Goal: Obtain resource: Download file/media

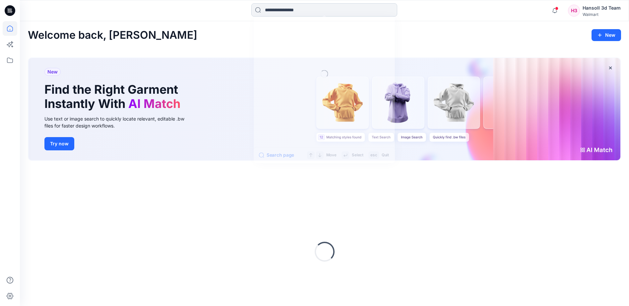
click at [294, 12] on input at bounding box center [324, 9] width 146 height 13
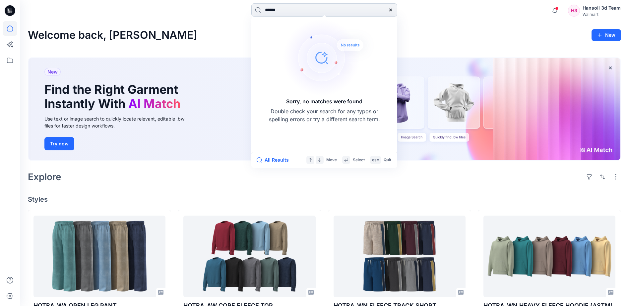
drag, startPoint x: 271, startPoint y: 12, endPoint x: 258, endPoint y: 11, distance: 12.9
click at [258, 11] on input "******" at bounding box center [324, 9] width 146 height 13
drag, startPoint x: 264, startPoint y: 12, endPoint x: 232, endPoint y: 12, distance: 32.8
click at [232, 12] on div "***** Sorry, no matches were found Double check your search for any typos or sp…" at bounding box center [324, 10] width 304 height 15
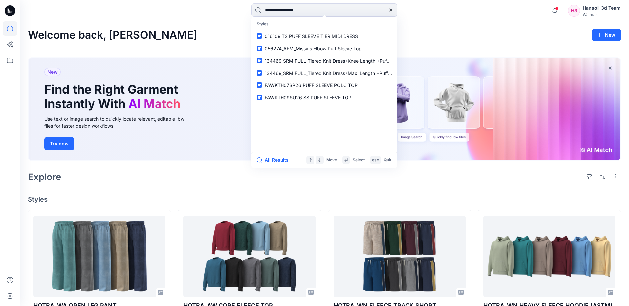
type input "**********"
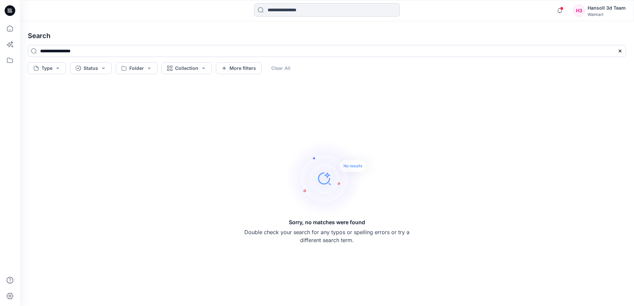
click at [304, 12] on input at bounding box center [327, 9] width 146 height 13
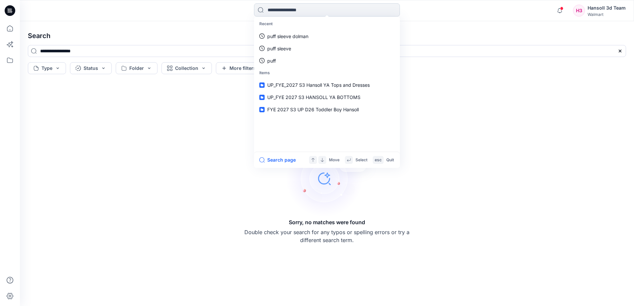
click at [297, 5] on input at bounding box center [327, 9] width 146 height 13
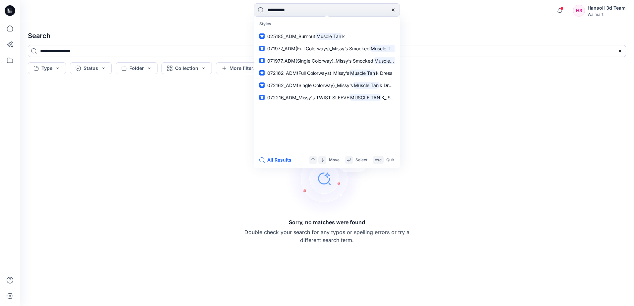
type input "**********"
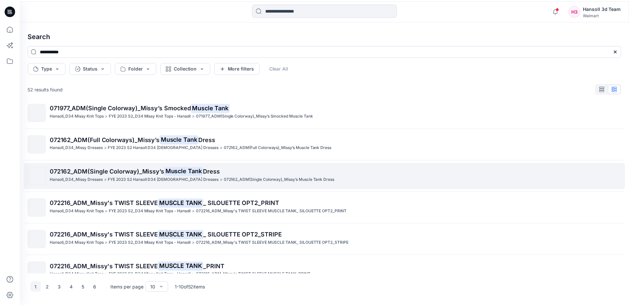
scroll to position [99, 0]
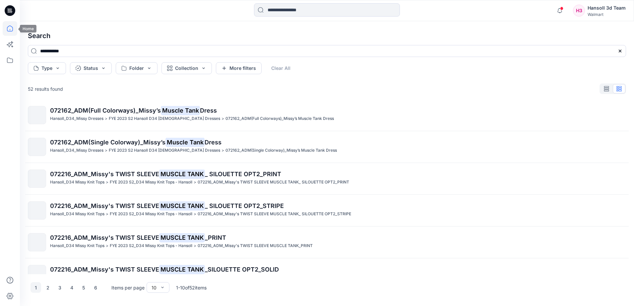
click at [5, 28] on icon at bounding box center [10, 28] width 15 height 15
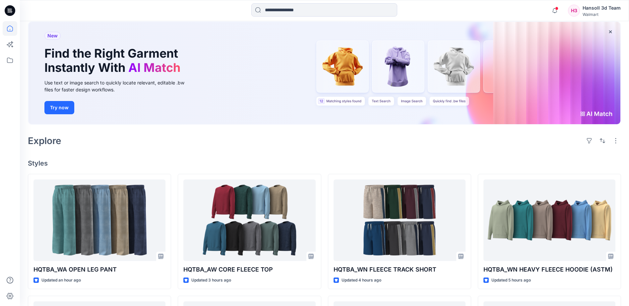
scroll to position [33, 0]
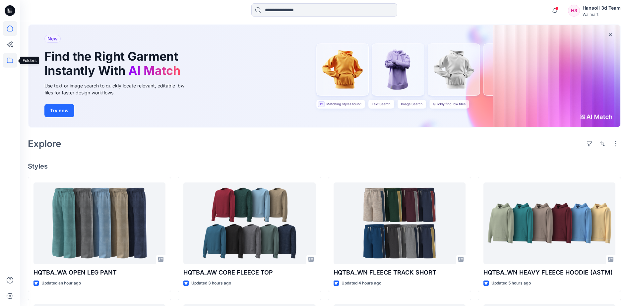
click at [11, 63] on icon at bounding box center [10, 60] width 6 height 5
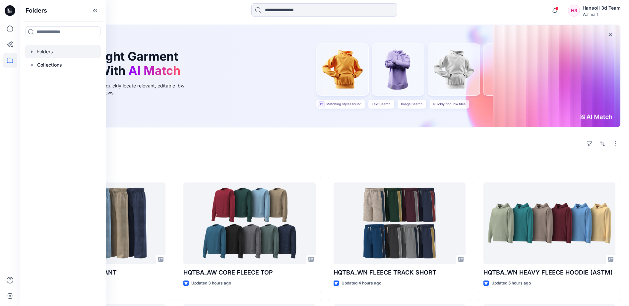
click at [44, 54] on div at bounding box center [63, 51] width 76 height 13
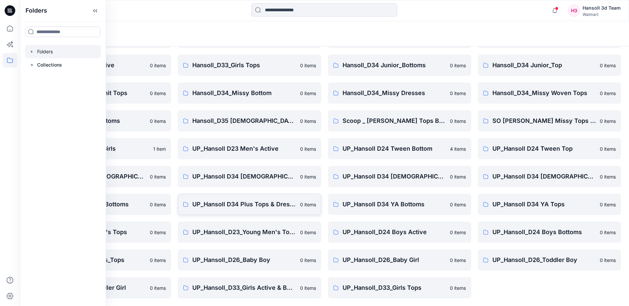
scroll to position [102, 0]
click at [513, 293] on div "FA Hansoll D33 Girls Knits 0 items Hansoll_D23_Young Men's Tops 0 items Hansoll…" at bounding box center [549, 134] width 143 height 327
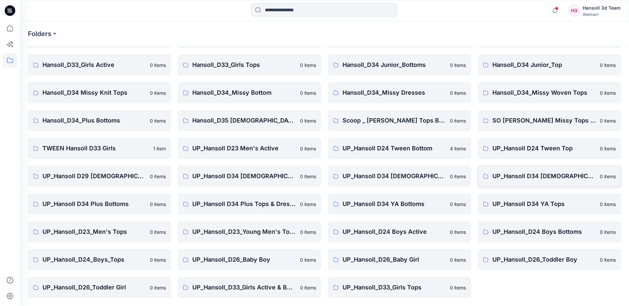
click at [560, 181] on p "UP_Hansoll D34 [DEMOGRAPHIC_DATA] Knit Tops" at bounding box center [543, 176] width 103 height 9
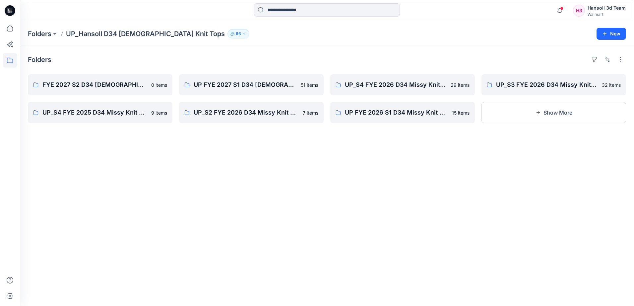
drag, startPoint x: 41, startPoint y: 244, endPoint x: 29, endPoint y: 258, distance: 18.6
click at [41, 245] on div "Folders FYE 2027 S2 D34 [DEMOGRAPHIC_DATA] Tops - Hansoll 0 items UP_S4 FYE 202…" at bounding box center [327, 176] width 614 height 260
drag, startPoint x: 274, startPoint y: 182, endPoint x: 270, endPoint y: 160, distance: 22.6
click at [273, 179] on div "Folders FYE 2027 S2 D34 [DEMOGRAPHIC_DATA] Tops - Hansoll 0 items UP_S4 FYE 202…" at bounding box center [327, 176] width 614 height 260
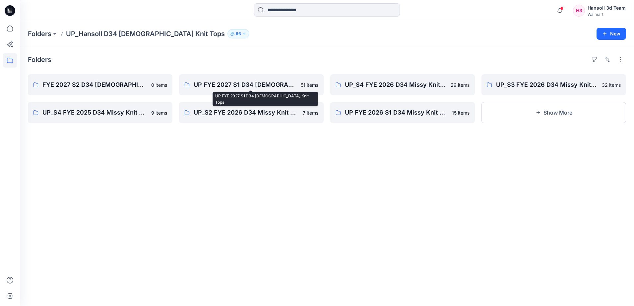
drag, startPoint x: 391, startPoint y: 201, endPoint x: 400, endPoint y: 201, distance: 8.9
click at [392, 201] on div "Folders FYE 2027 S2 D34 [DEMOGRAPHIC_DATA] Tops - Hansoll 0 items UP_S4 FYE 202…" at bounding box center [327, 176] width 614 height 260
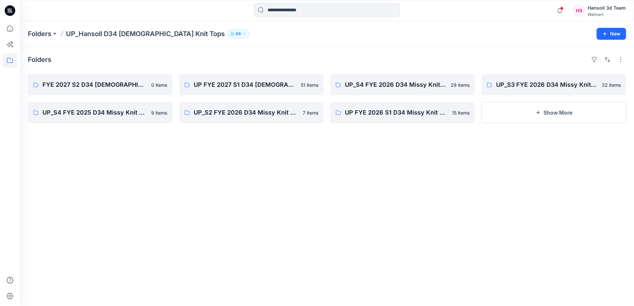
click at [524, 169] on div "Folders FYE 2027 S2 D34 [DEMOGRAPHIC_DATA] Tops - Hansoll 0 items UP_S4 FYE 202…" at bounding box center [327, 176] width 614 height 260
click at [94, 86] on p "FYE 2027 S2 D34 [DEMOGRAPHIC_DATA] Tops - Hansoll" at bounding box center [99, 84] width 114 height 9
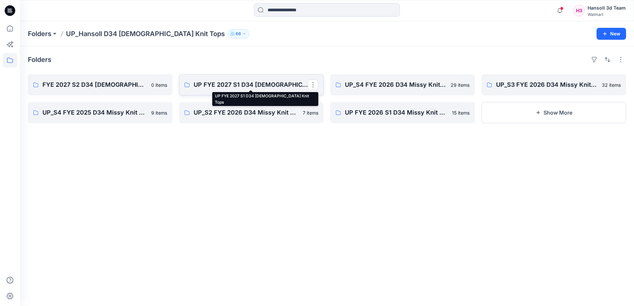
click at [247, 89] on p "UP FYE 2027 S1 D34 [DEMOGRAPHIC_DATA] Knit Tops" at bounding box center [251, 84] width 114 height 9
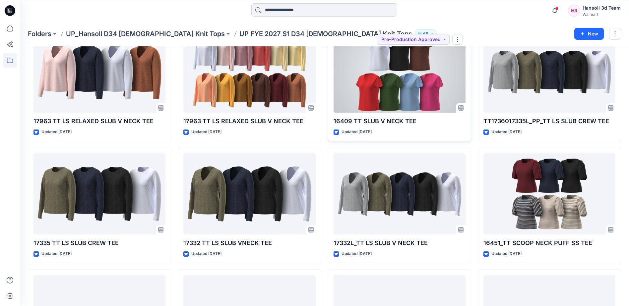
scroll to position [66, 0]
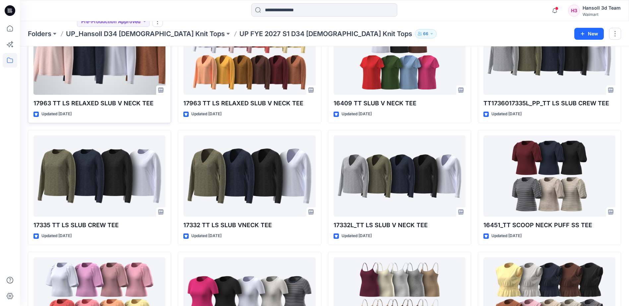
click at [102, 66] on div at bounding box center [99, 54] width 132 height 81
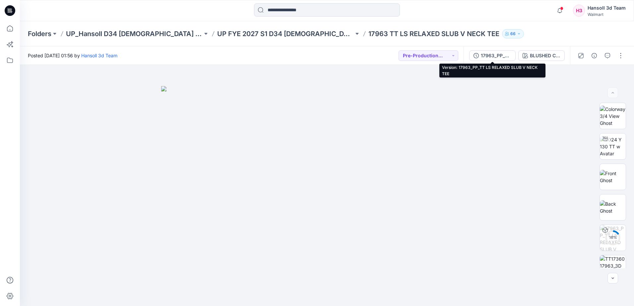
click at [501, 58] on div "17963_PP_TT LS RELAXED SLUB V NECK TEE" at bounding box center [495, 55] width 30 height 7
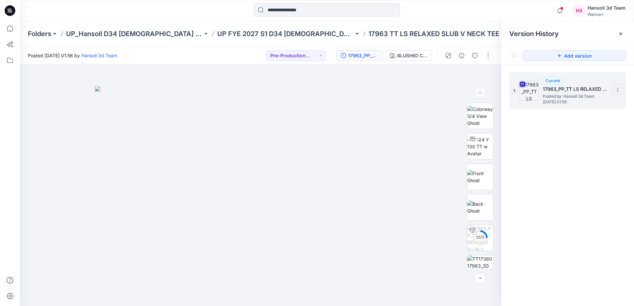
click at [620, 87] on section at bounding box center [617, 89] width 11 height 11
click at [574, 101] on span "Download Source BW File" at bounding box center [584, 103] width 56 height 8
click at [46, 204] on div at bounding box center [260, 185] width 481 height 241
